Goal: Information Seeking & Learning: Learn about a topic

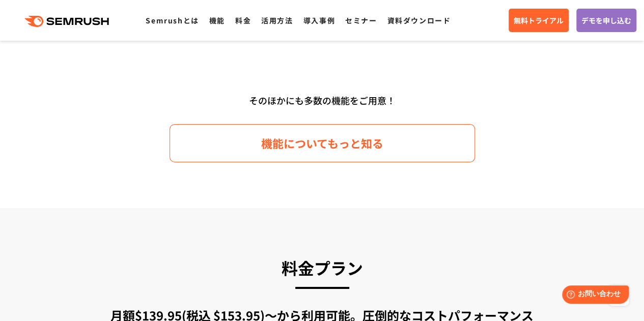
scroll to position [1556, 0]
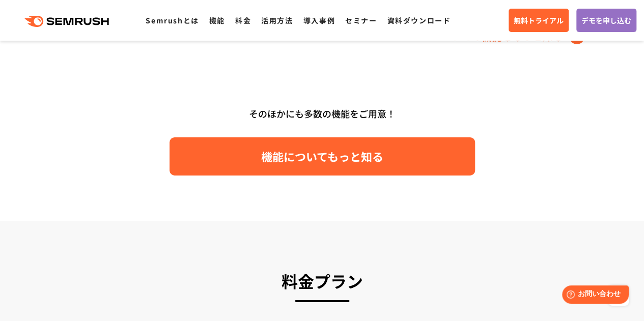
click at [263, 148] on span "機能についてもっと知る" at bounding box center [322, 157] width 122 height 18
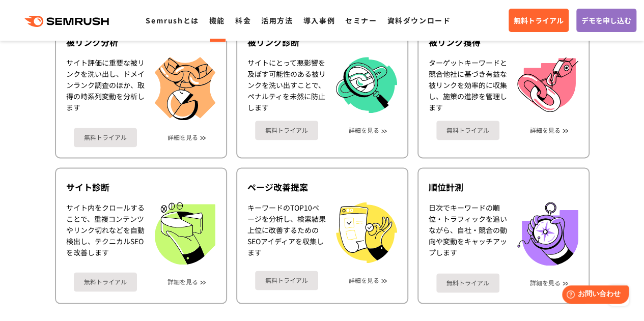
scroll to position [593, 0]
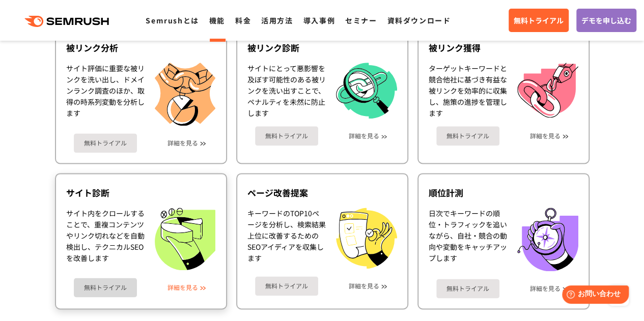
click at [193, 285] on link "詳細を見る" at bounding box center [182, 287] width 31 height 7
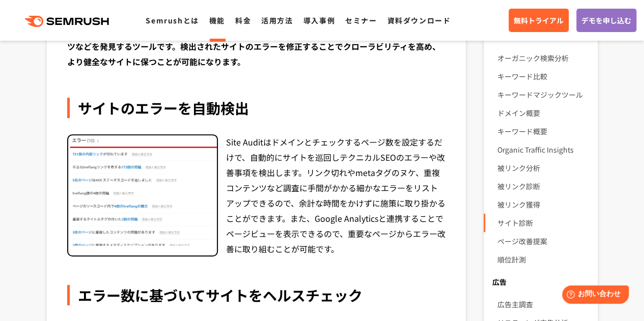
scroll to position [181, 0]
